Goal: Transaction & Acquisition: Book appointment/travel/reservation

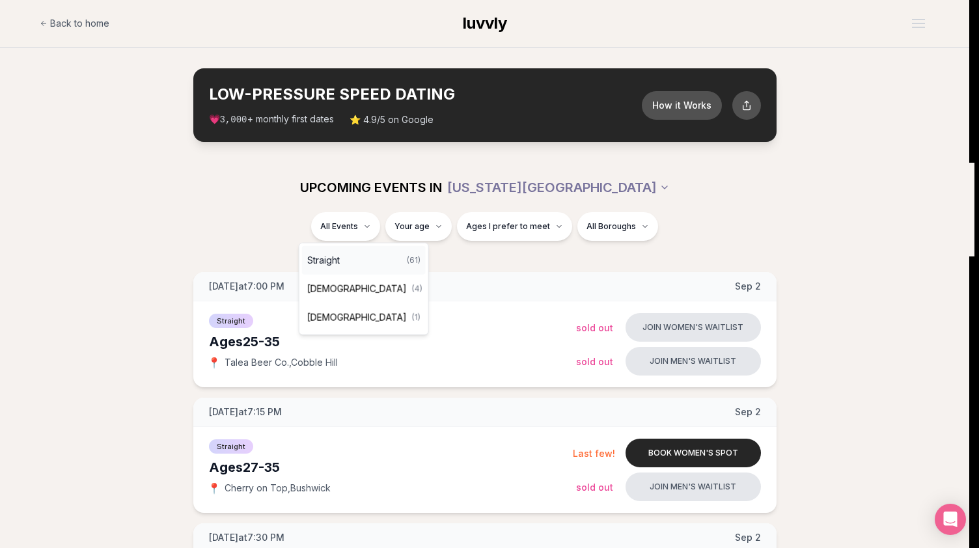
click at [336, 255] on span "Straight" at bounding box center [323, 260] width 33 height 13
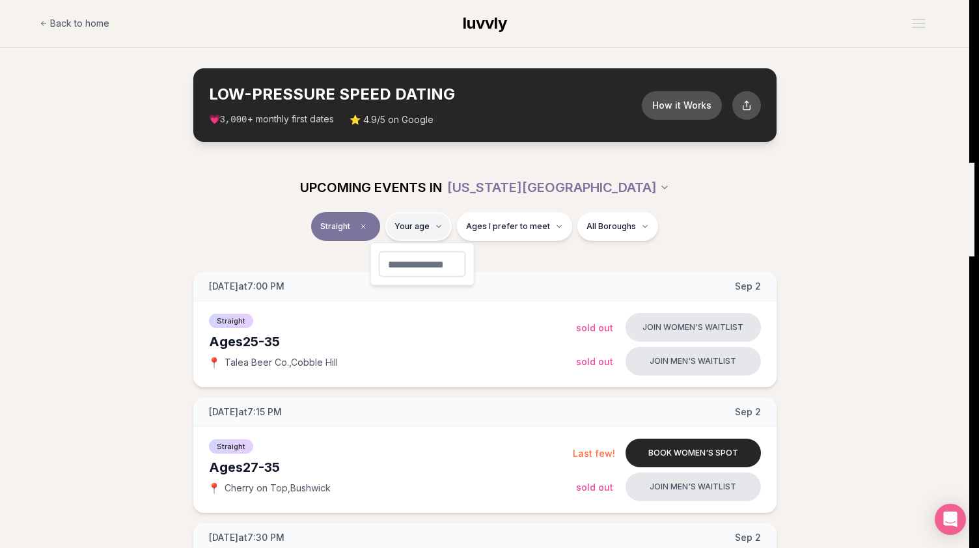
type input "**"
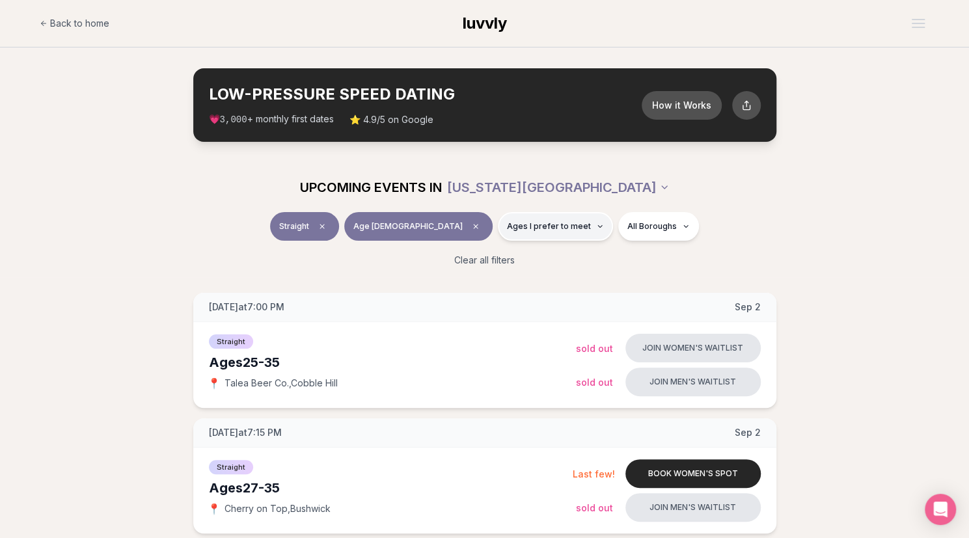
click at [507, 227] on span "Ages I prefer to meet" at bounding box center [549, 226] width 84 height 10
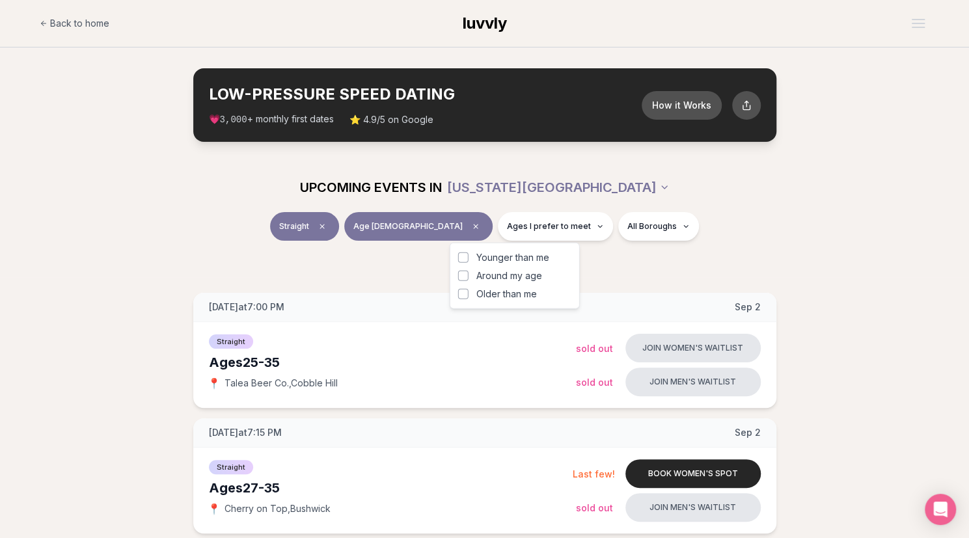
click at [743, 240] on div "Straight Age [DEMOGRAPHIC_DATA] Ages I prefer to meet All Boroughs" at bounding box center [484, 229] width 729 height 34
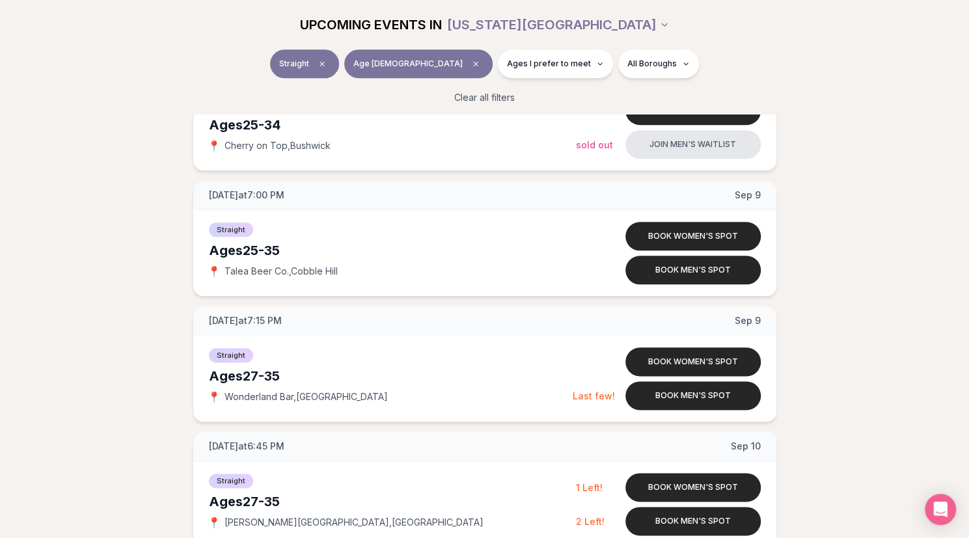
scroll to position [741, 0]
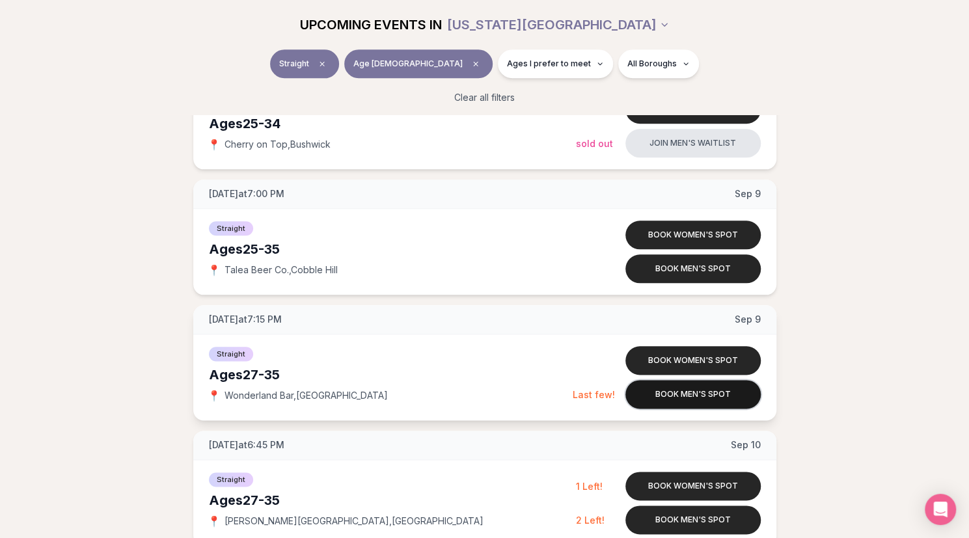
click at [652, 391] on button "Book men's spot" at bounding box center [693, 394] width 135 height 29
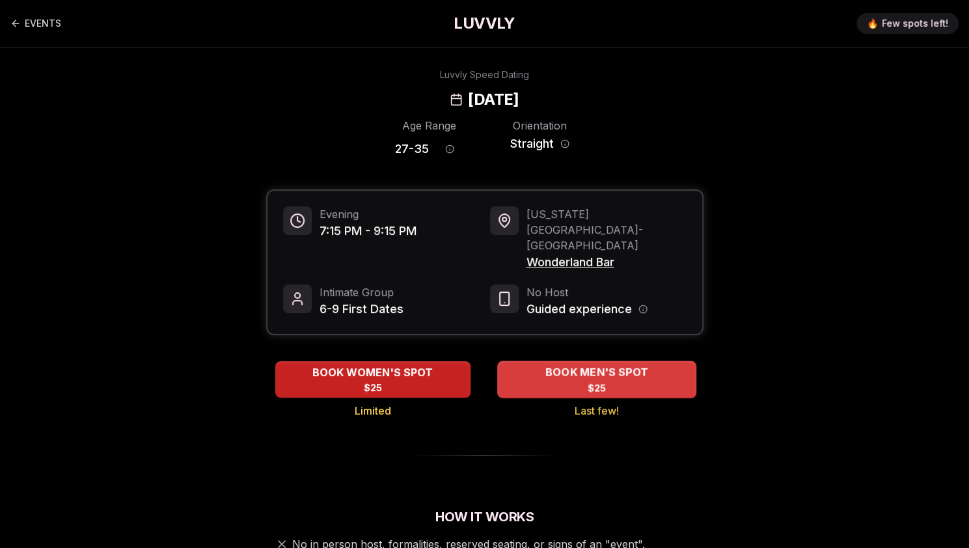
click at [662, 361] on div "BOOK MEN'S SPOT $25" at bounding box center [596, 379] width 199 height 36
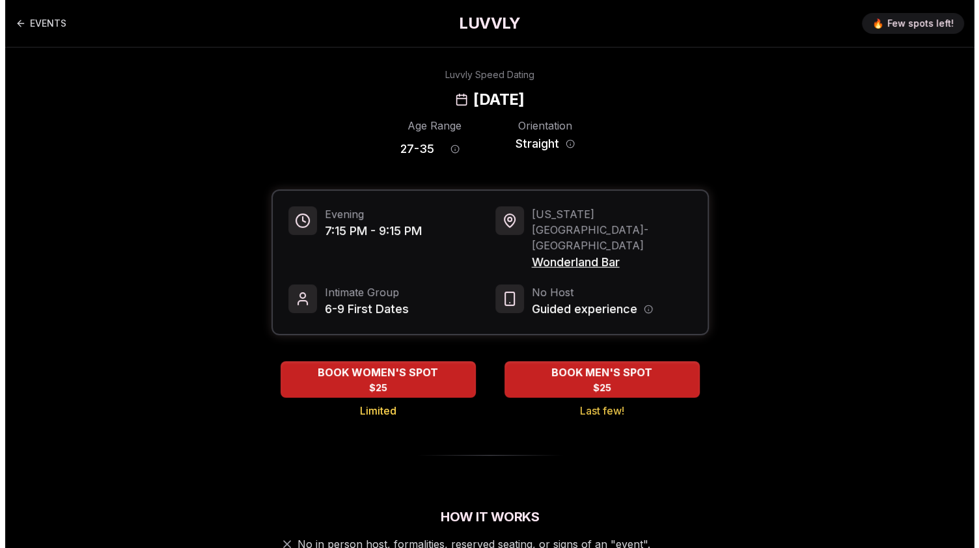
scroll to position [139, 0]
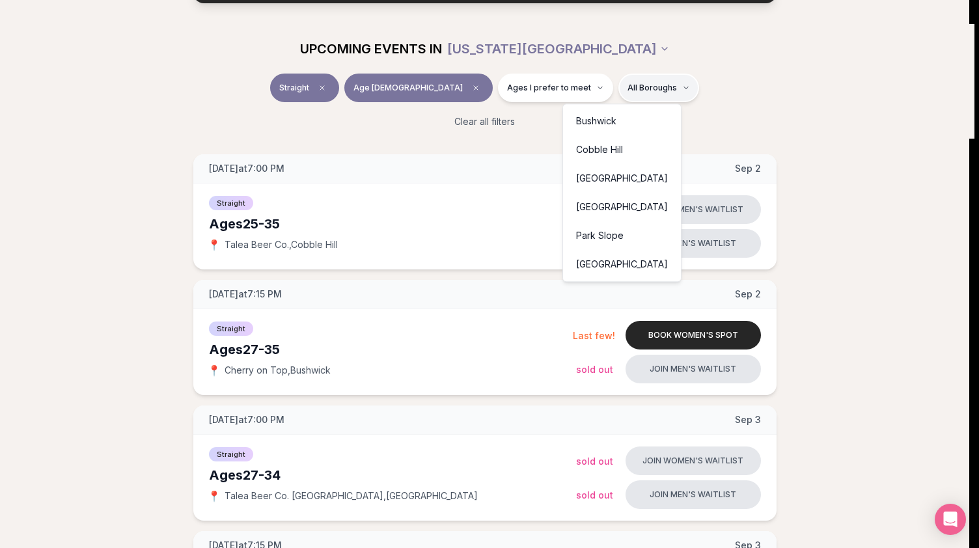
click at [598, 184] on div "[GEOGRAPHIC_DATA]" at bounding box center [622, 178] width 113 height 29
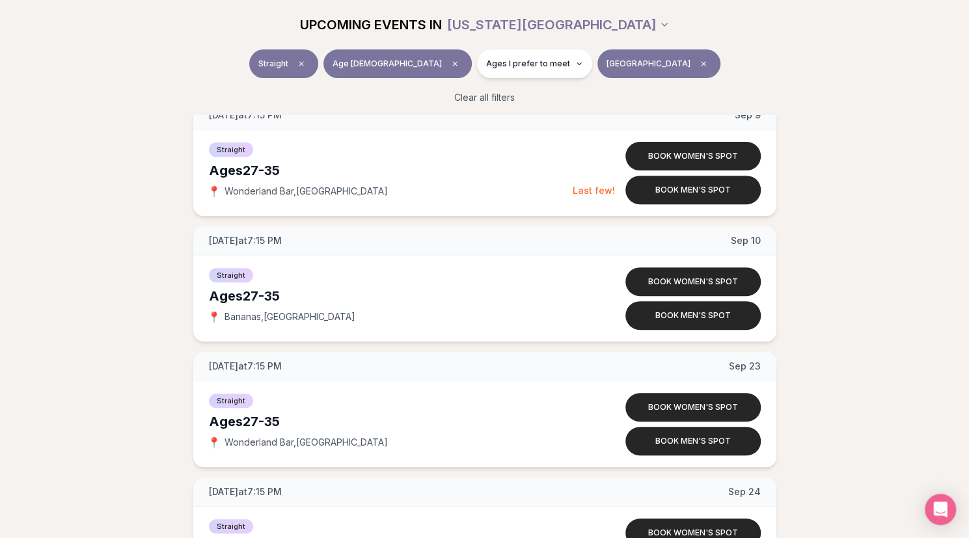
scroll to position [193, 0]
click at [711, 445] on button "Book men's spot" at bounding box center [693, 440] width 135 height 29
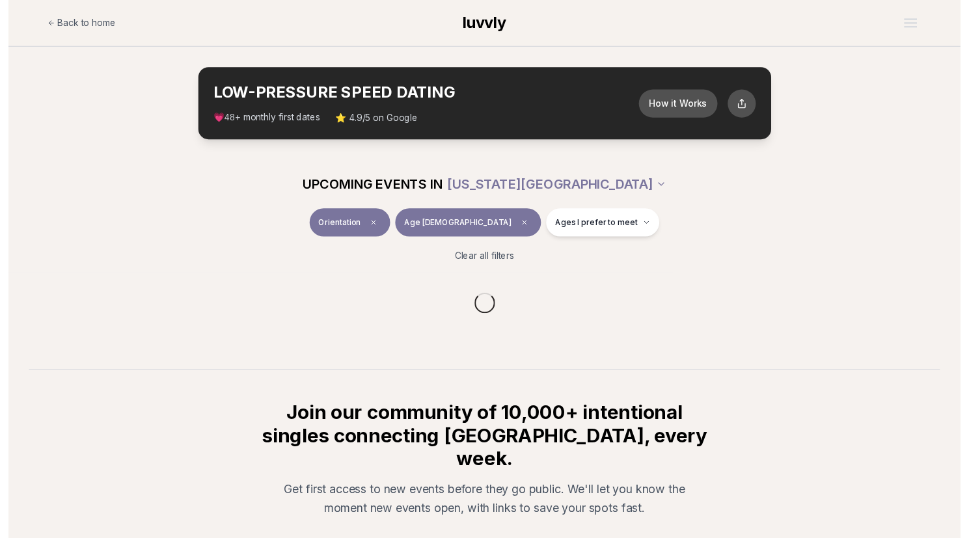
scroll to position [139, 0]
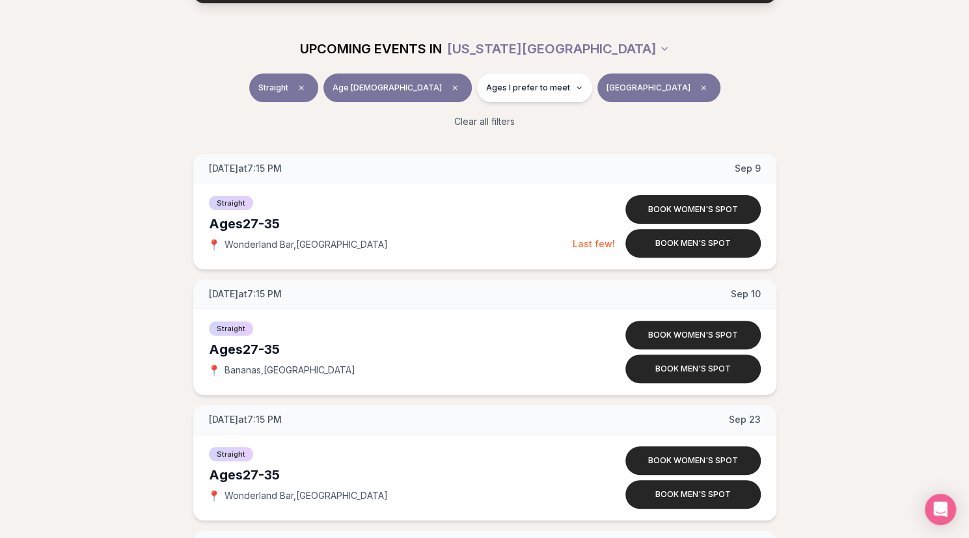
click at [602, 100] on button "[GEOGRAPHIC_DATA]" at bounding box center [659, 88] width 123 height 29
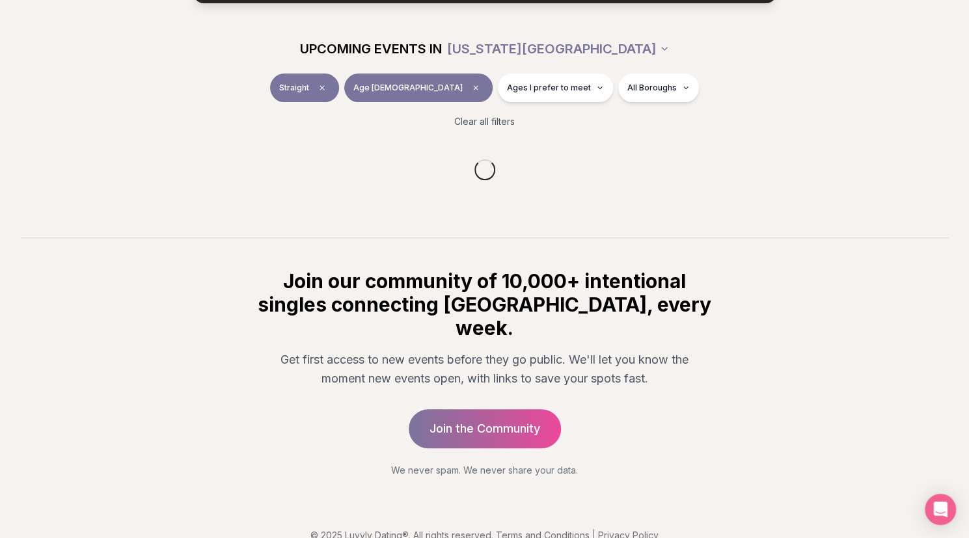
scroll to position [129, 0]
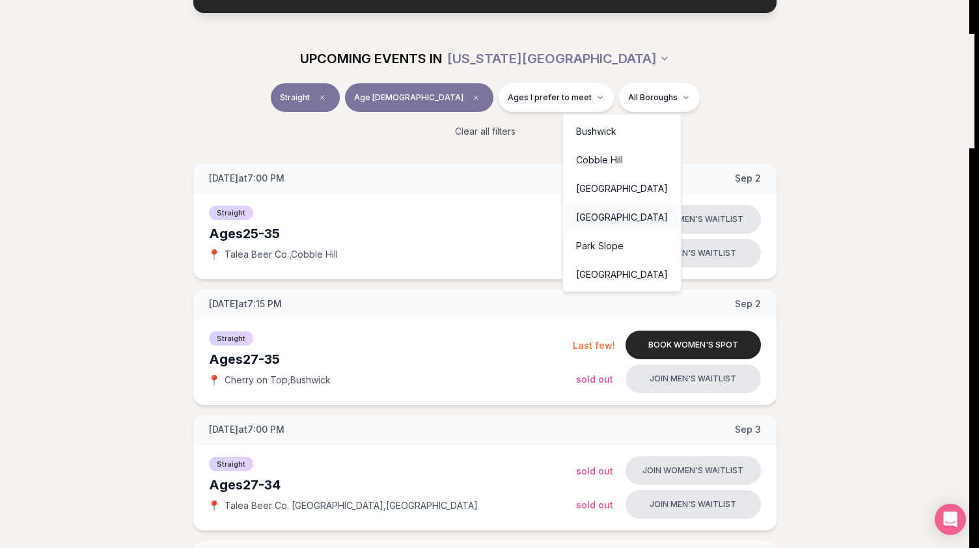
click at [589, 218] on div "[GEOGRAPHIC_DATA]" at bounding box center [622, 217] width 113 height 29
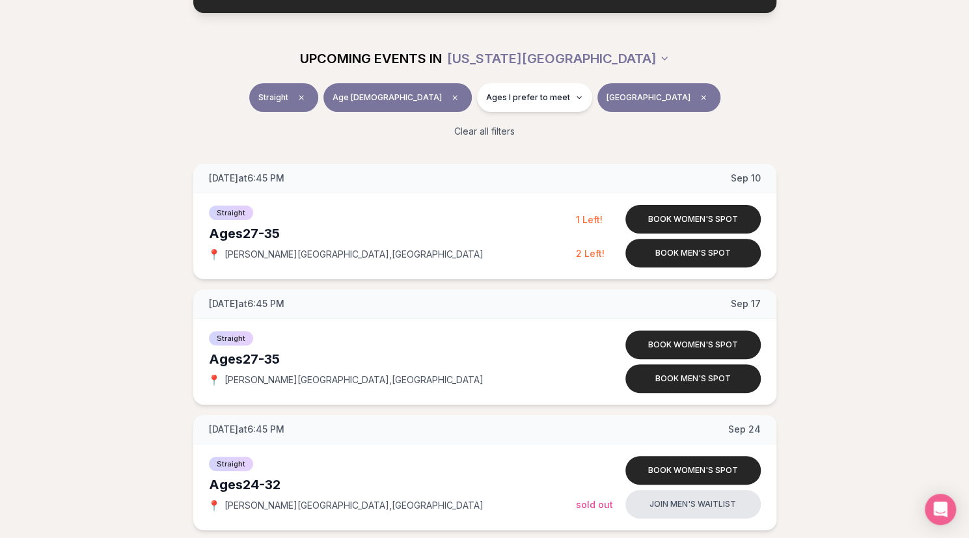
click at [828, 194] on div "[DATE] at 6:45 PM [DATE] Ages [DEMOGRAPHIC_DATA] Straight 📍 [PERSON_NAME][GEOGR…" at bounding box center [485, 410] width 928 height 492
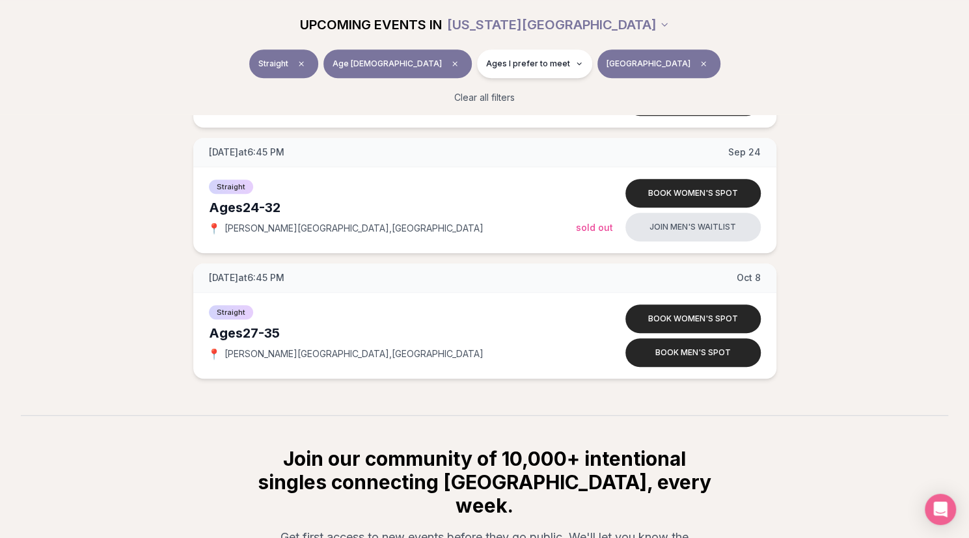
scroll to position [270, 0]
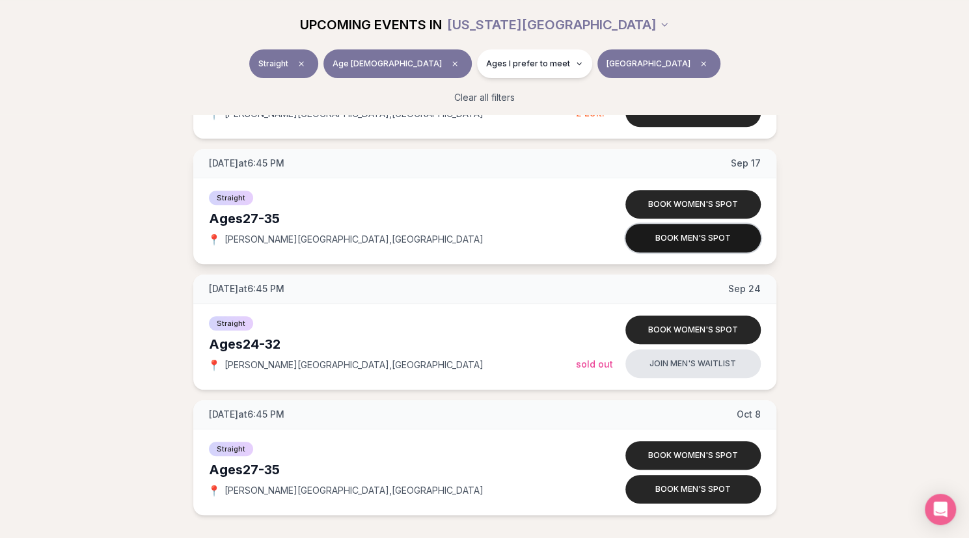
click at [700, 237] on button "Book men's spot" at bounding box center [693, 238] width 135 height 29
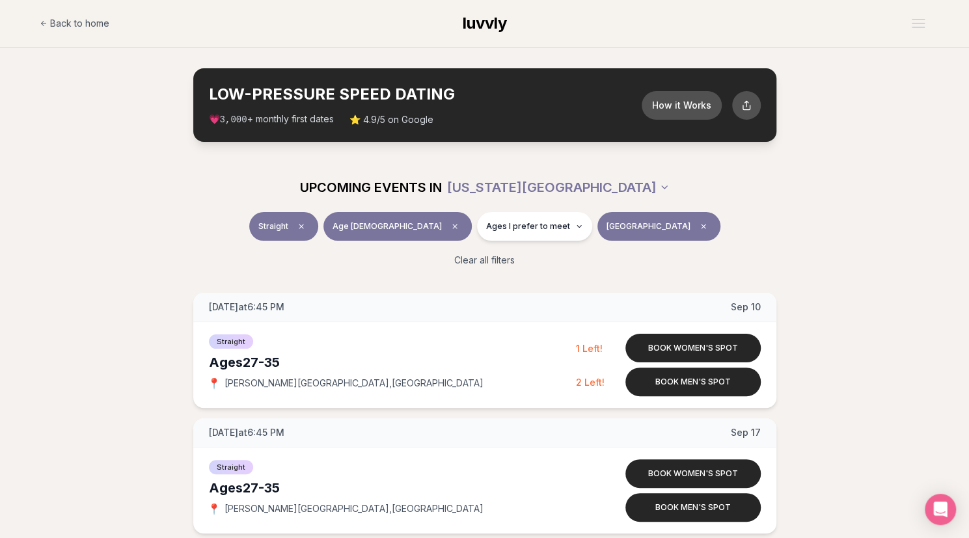
click at [607, 223] on span "[GEOGRAPHIC_DATA]" at bounding box center [649, 226] width 84 height 10
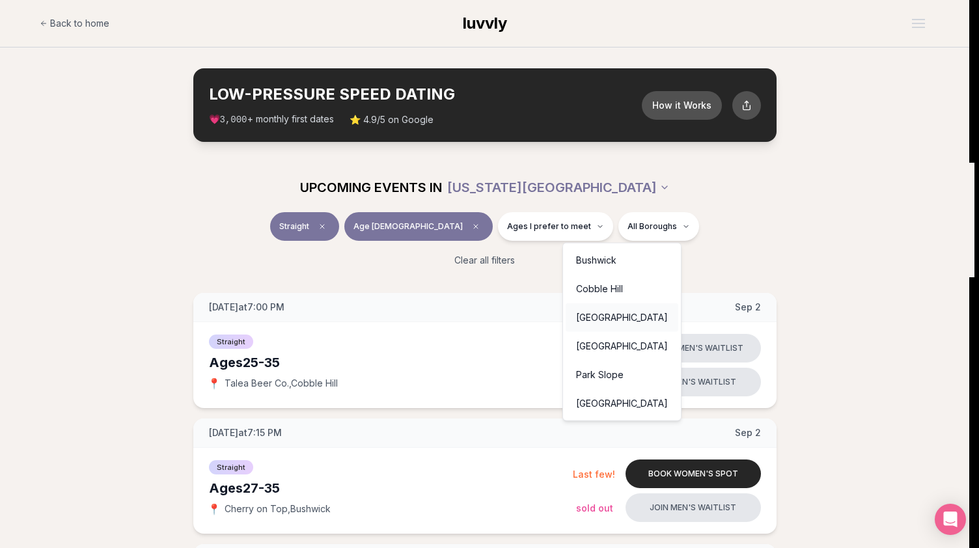
click at [605, 318] on div "[GEOGRAPHIC_DATA]" at bounding box center [622, 317] width 113 height 29
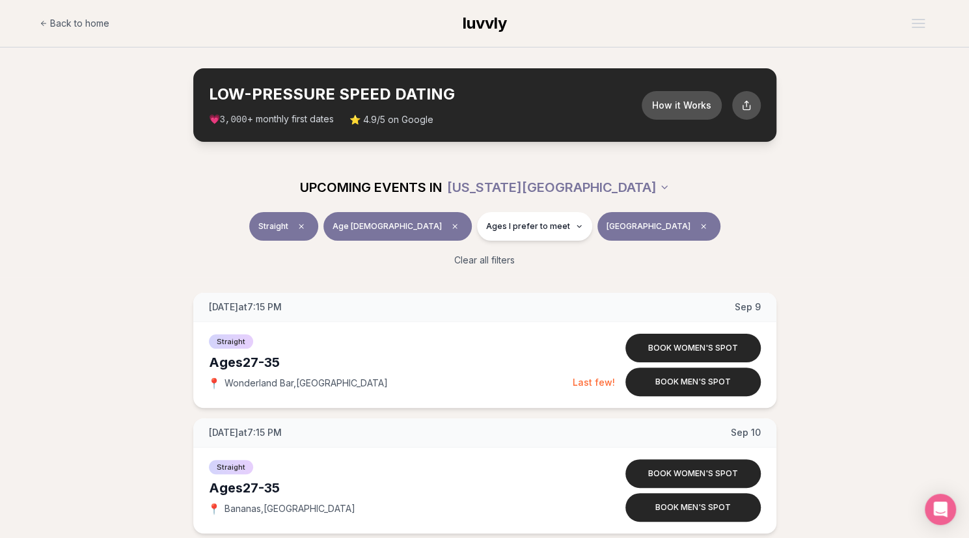
click at [823, 273] on div "Clear all filters" at bounding box center [484, 260] width 729 height 29
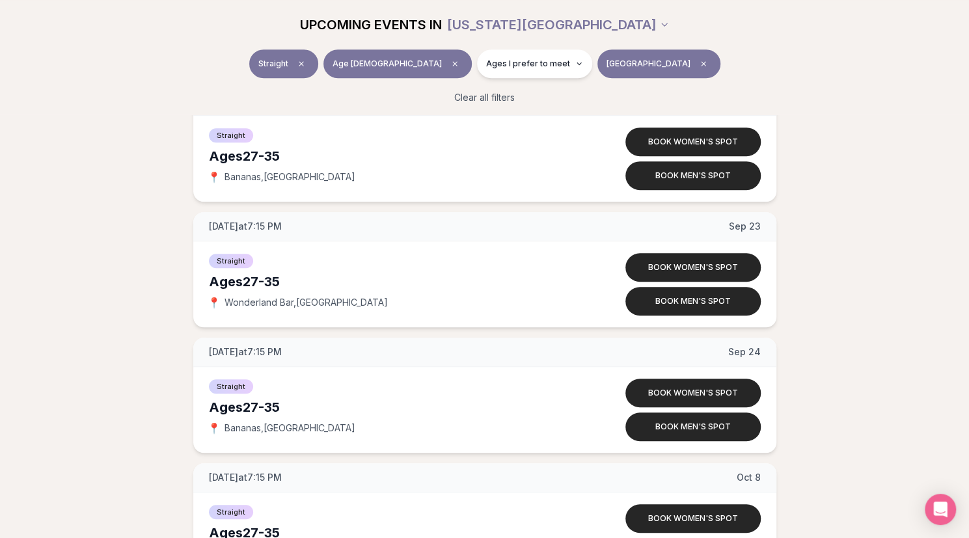
scroll to position [99, 0]
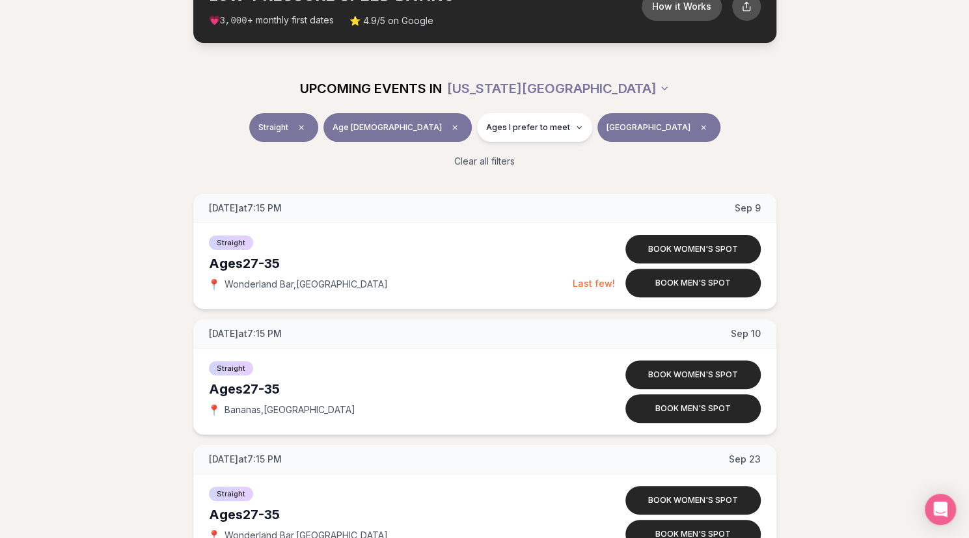
click at [608, 114] on button "[GEOGRAPHIC_DATA]" at bounding box center [659, 127] width 123 height 29
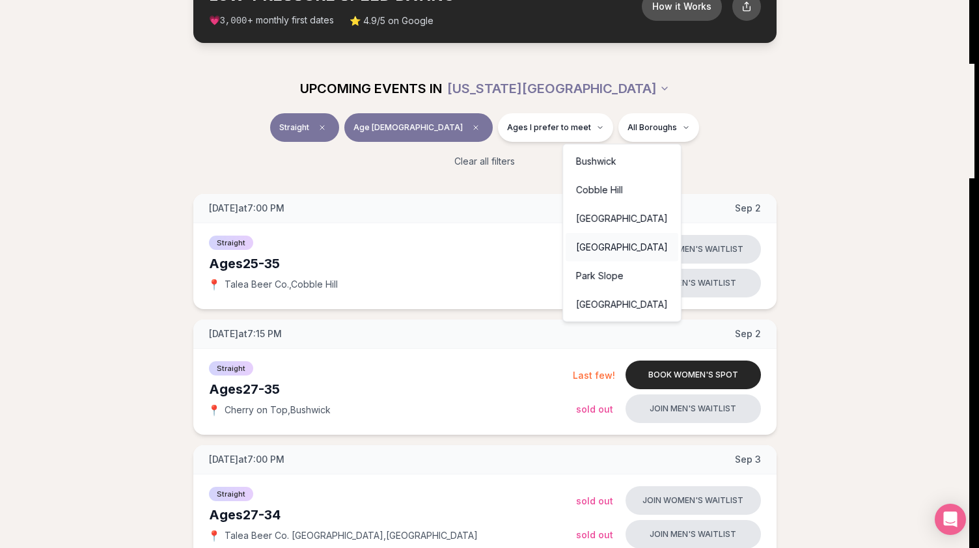
click at [583, 247] on div "[GEOGRAPHIC_DATA]" at bounding box center [622, 247] width 113 height 29
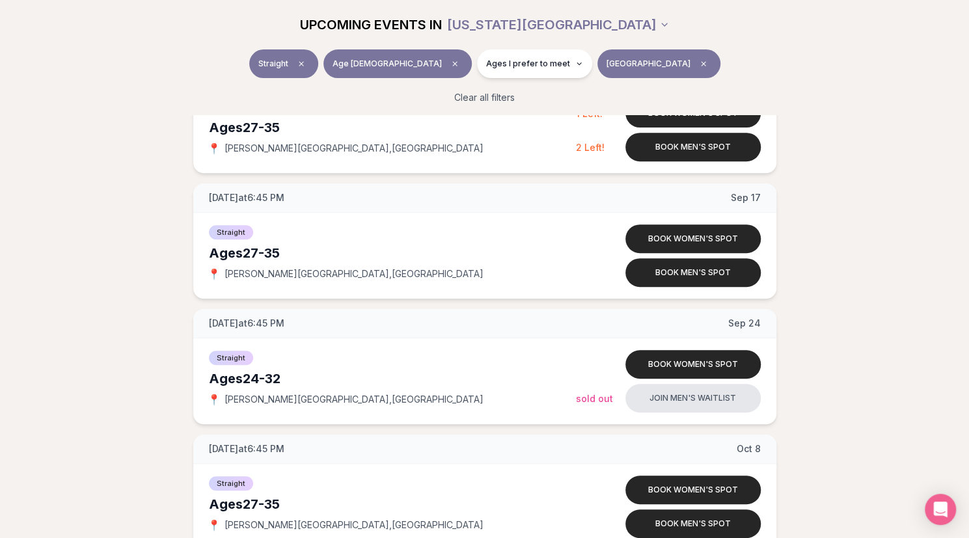
scroll to position [233, 0]
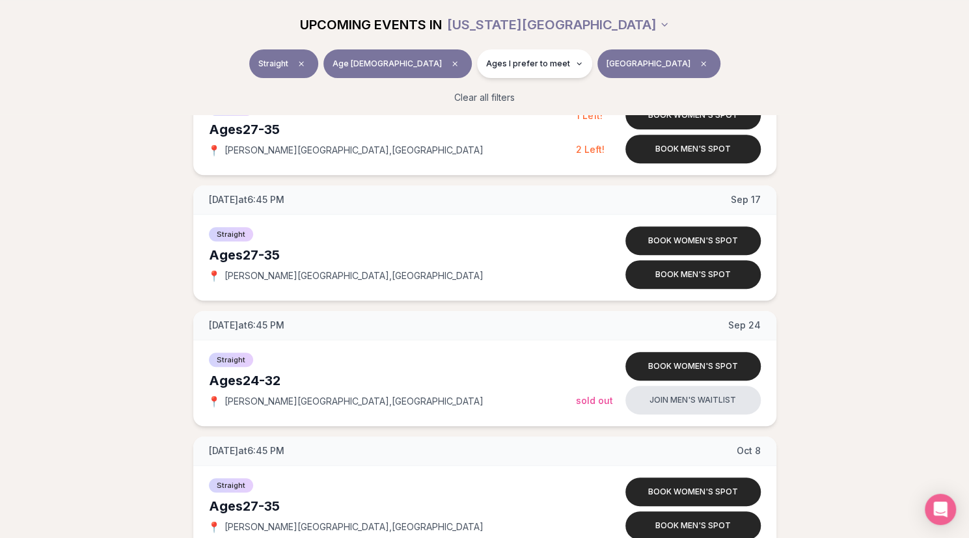
click at [603, 80] on div "Straight Age [DEMOGRAPHIC_DATA] Ages I prefer to meet [GEOGRAPHIC_DATA]" at bounding box center [484, 66] width 729 height 34
click at [607, 64] on span "[GEOGRAPHIC_DATA]" at bounding box center [649, 64] width 84 height 10
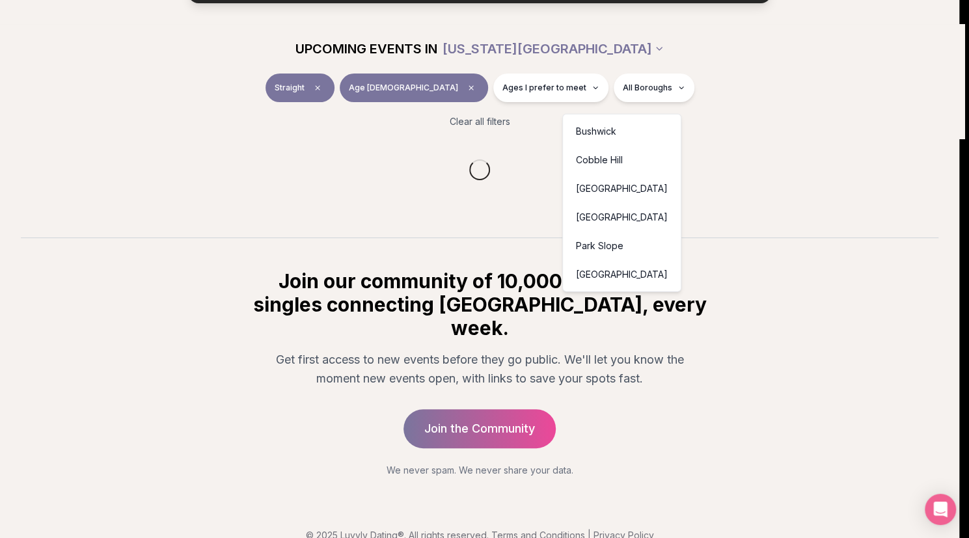
scroll to position [129, 0]
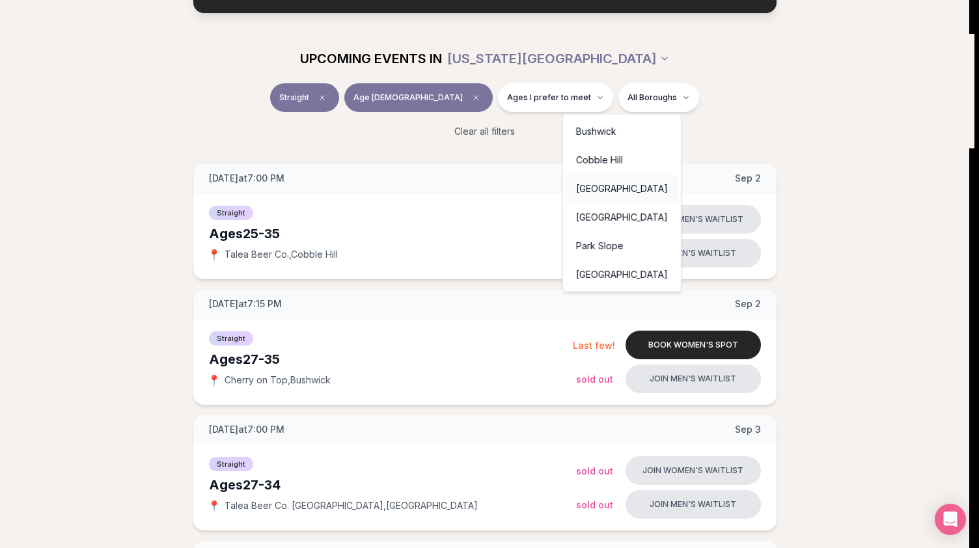
click at [611, 187] on div "[GEOGRAPHIC_DATA]" at bounding box center [622, 188] width 113 height 29
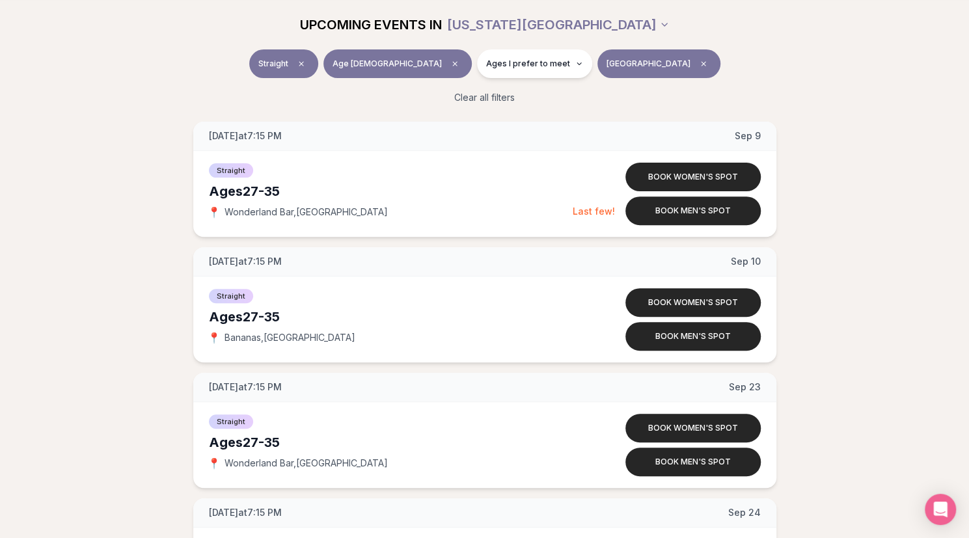
scroll to position [174, 0]
